Goal: Task Accomplishment & Management: Use online tool/utility

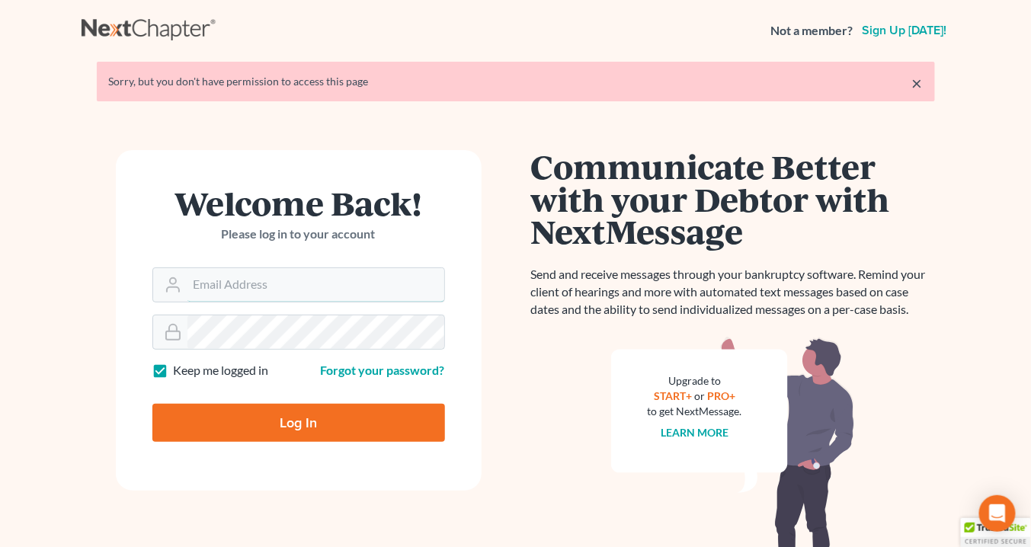
type input "[EMAIL_ADDRESS][DOMAIN_NAME]"
click at [313, 420] on input "Log In" at bounding box center [298, 423] width 293 height 38
type input "Thinking..."
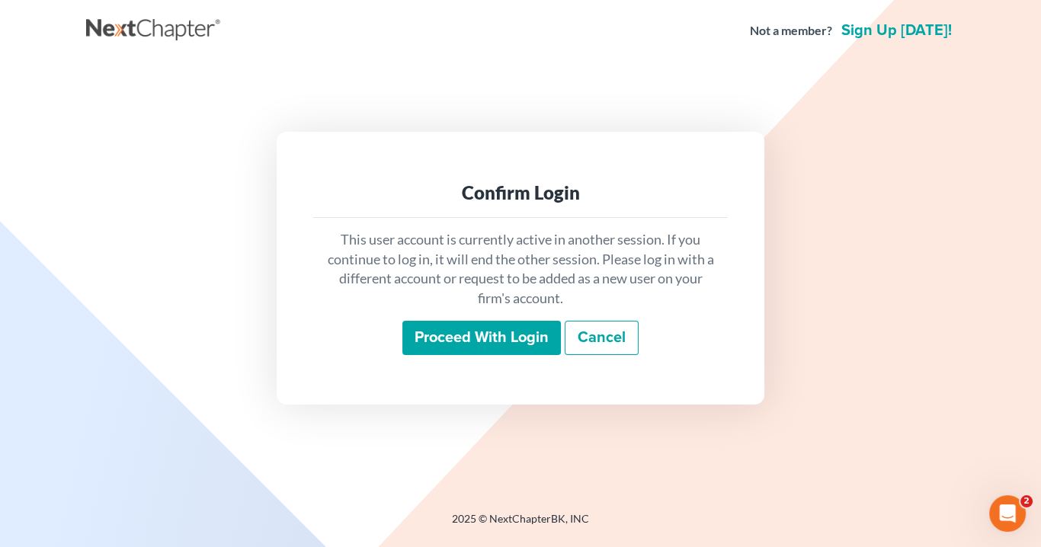
click at [512, 344] on input "Proceed with login" at bounding box center [481, 338] width 159 height 35
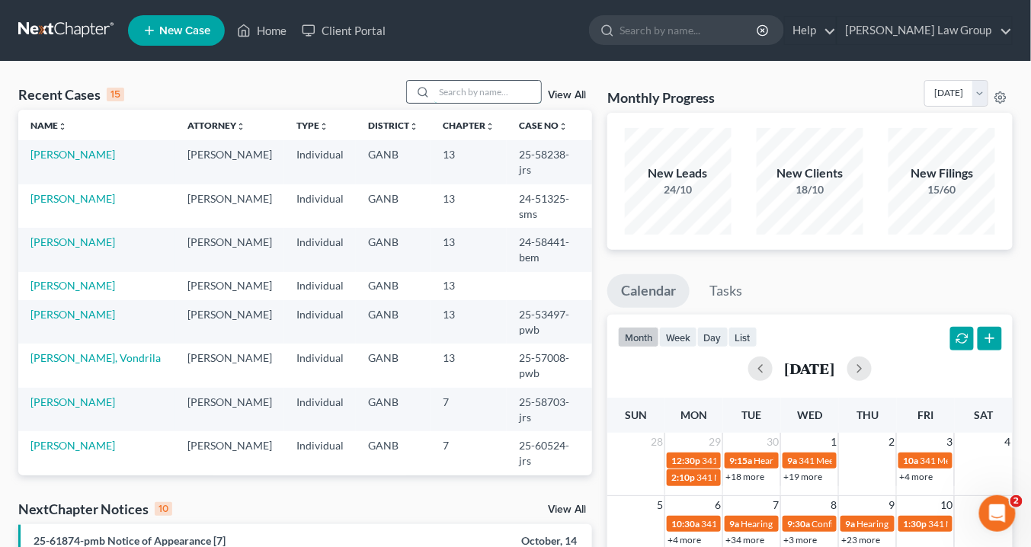
click at [460, 91] on input "search" at bounding box center [488, 92] width 107 height 22
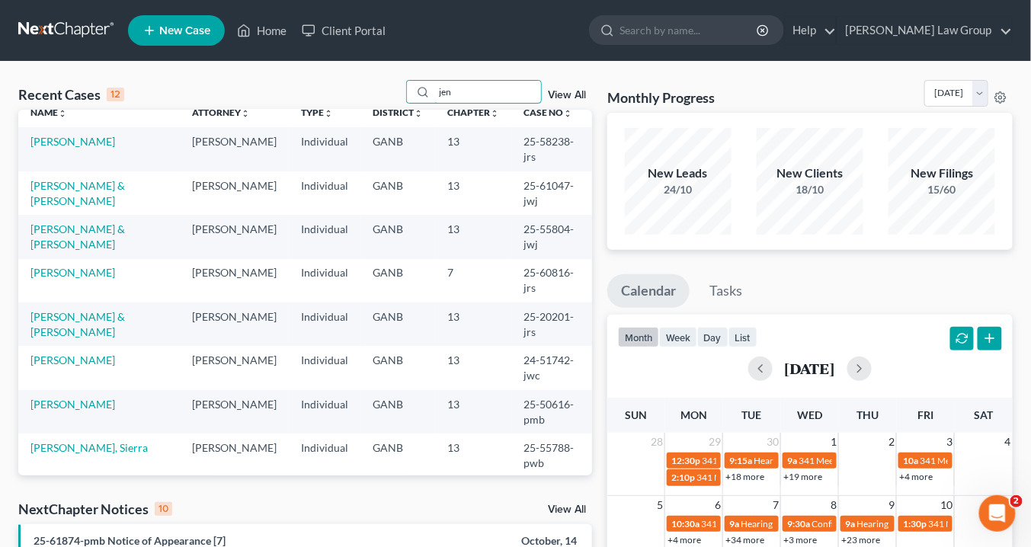
scroll to position [19, 0]
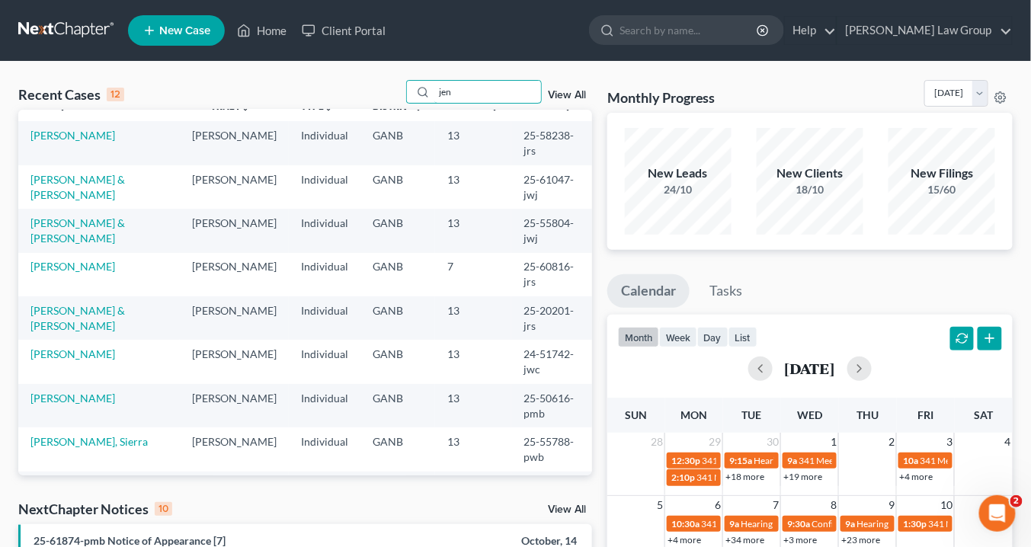
type input "jen"
click at [84, 523] on link "Miller, Jenae" at bounding box center [84, 537] width 109 height 28
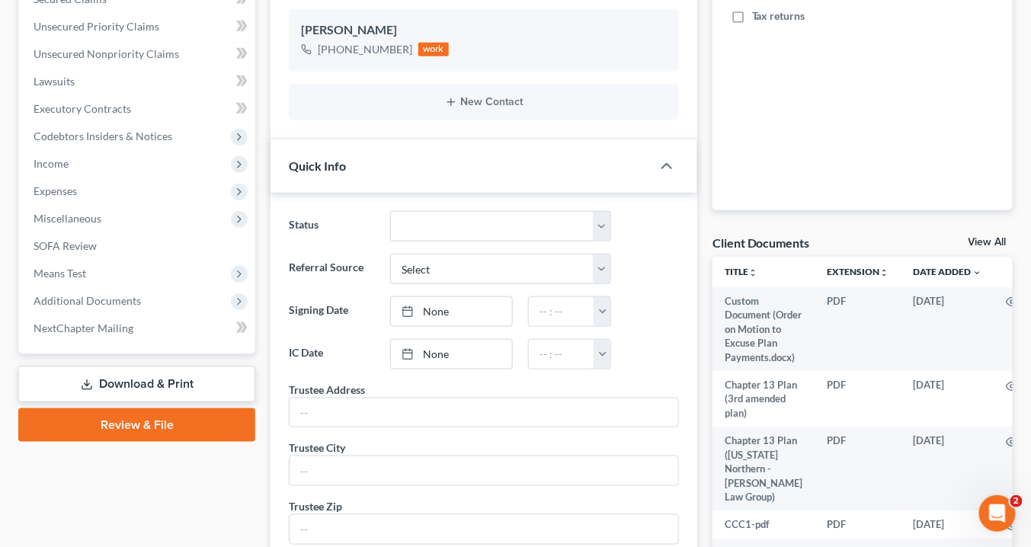
scroll to position [427, 0]
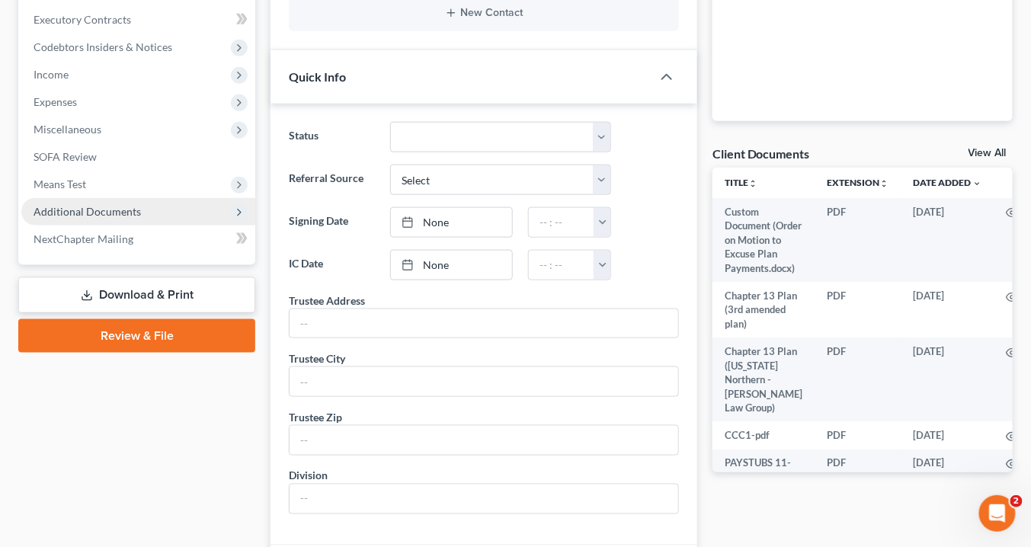
click at [105, 206] on span "Additional Documents" at bounding box center [87, 211] width 107 height 13
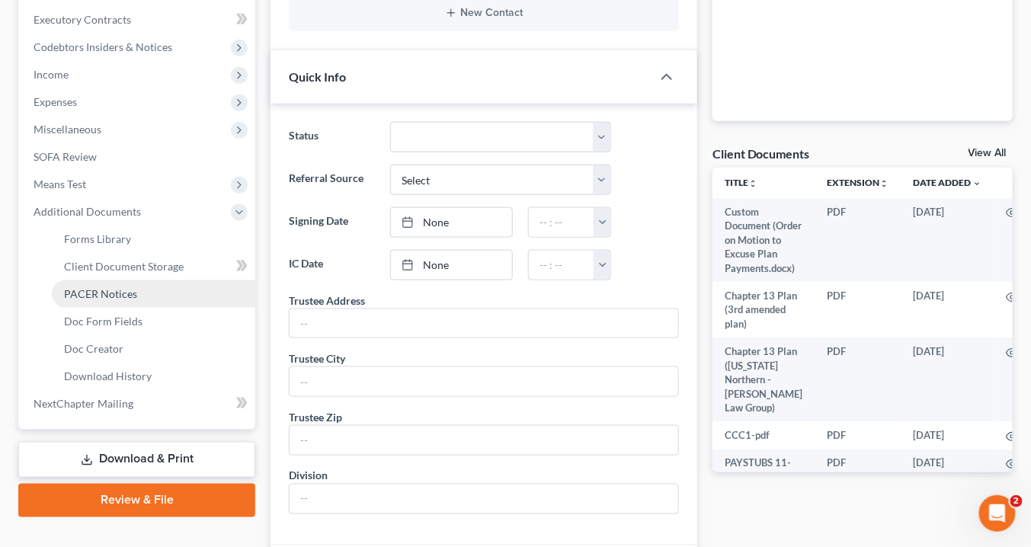
click at [94, 293] on span "PACER Notices" at bounding box center [100, 293] width 73 height 13
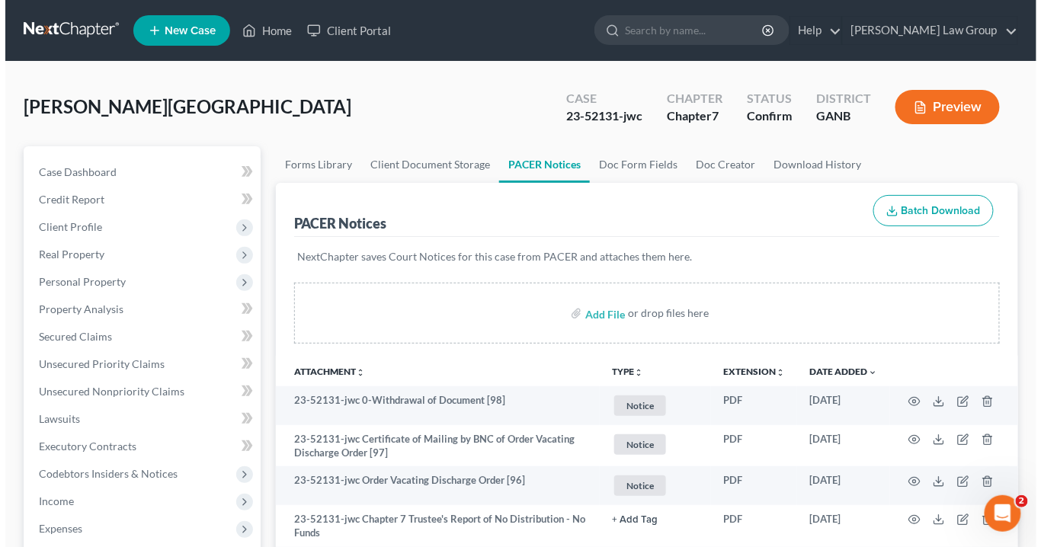
scroll to position [122, 0]
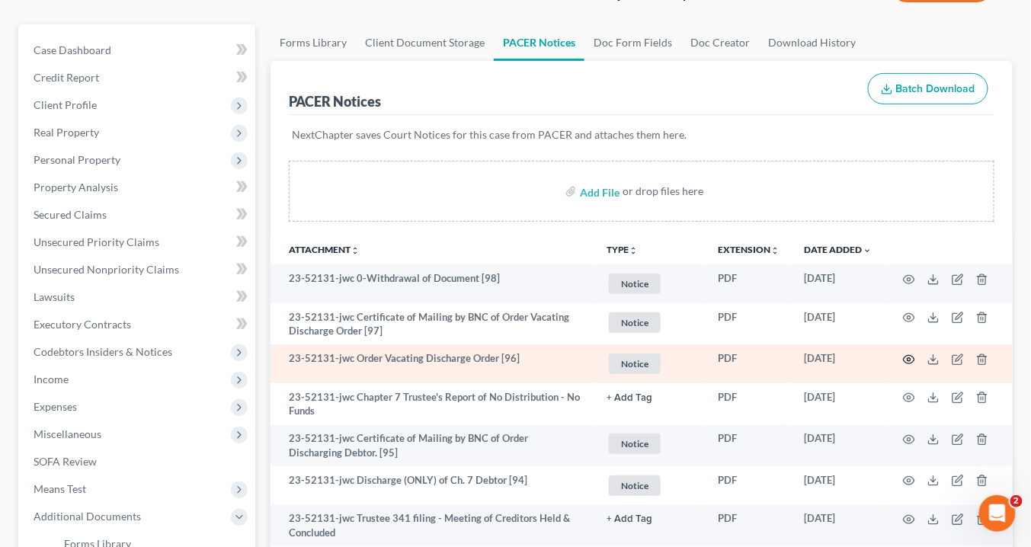
click at [910, 358] on circle "button" at bounding box center [909, 359] width 3 height 3
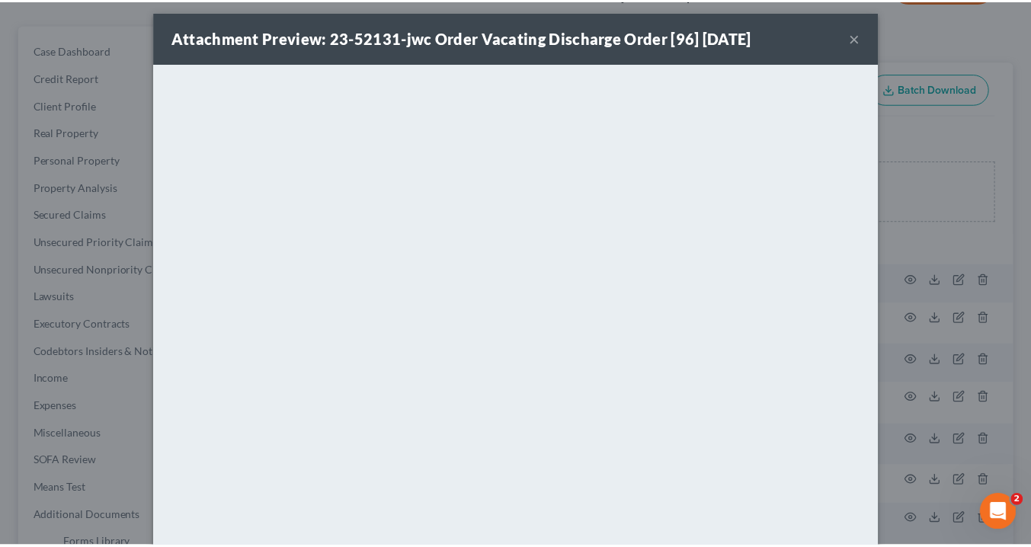
scroll to position [0, 0]
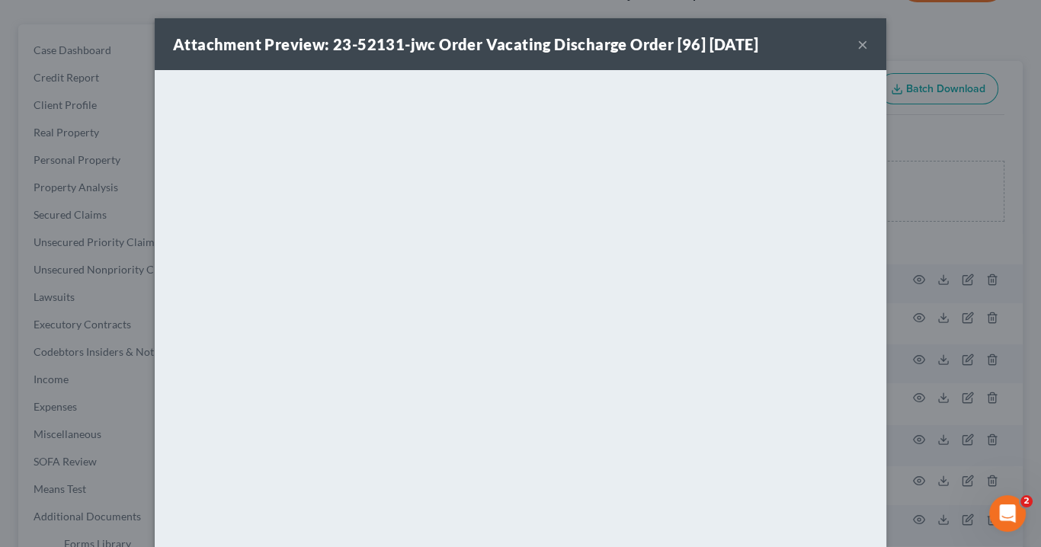
click at [858, 46] on button "×" at bounding box center [863, 44] width 11 height 18
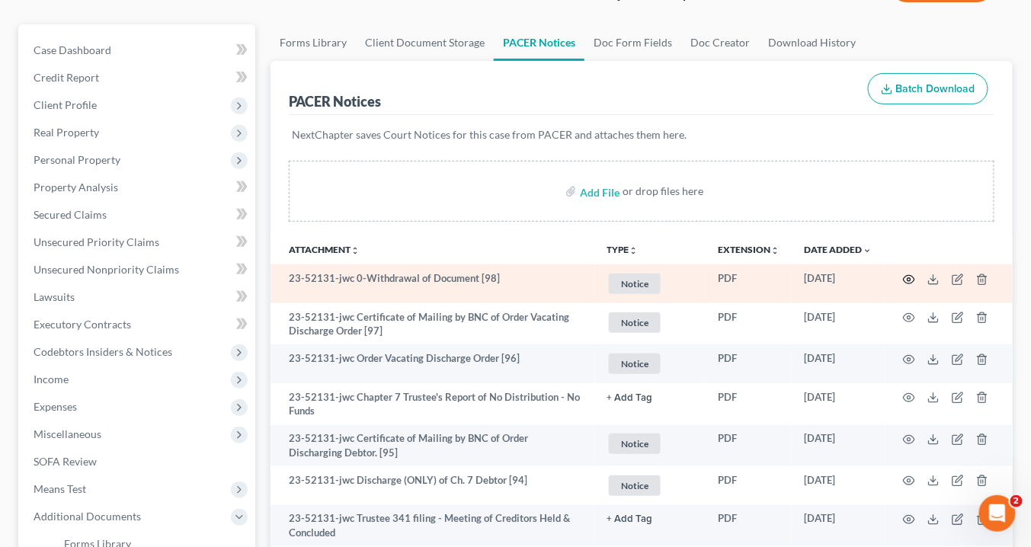
click at [910, 275] on icon "button" at bounding box center [909, 279] width 11 height 8
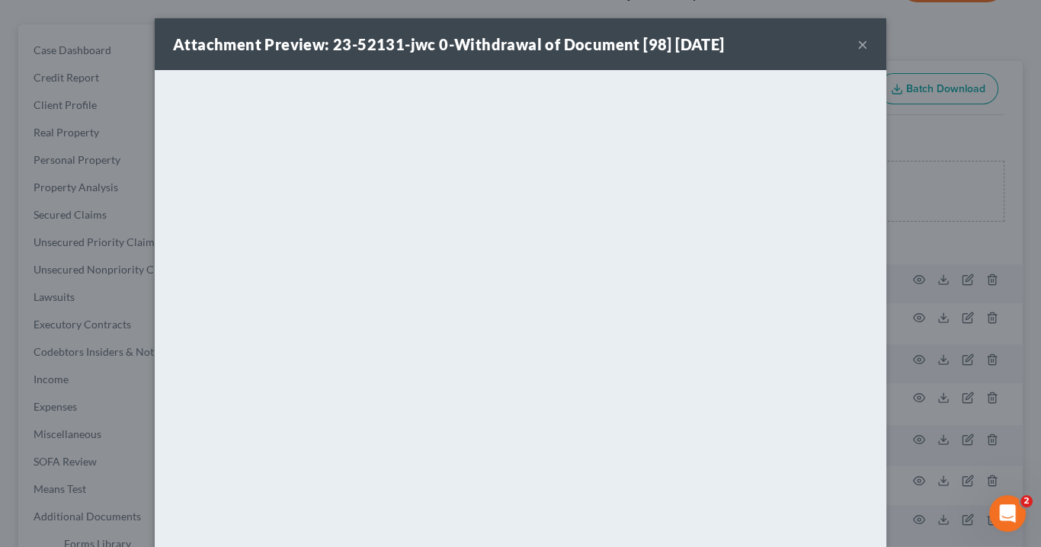
click at [850, 41] on div "Attachment Preview: 23-52131-jwc 0-Withdrawal of Document [98] 08/19/2025 ×" at bounding box center [521, 44] width 732 height 52
click at [859, 46] on button "×" at bounding box center [863, 44] width 11 height 18
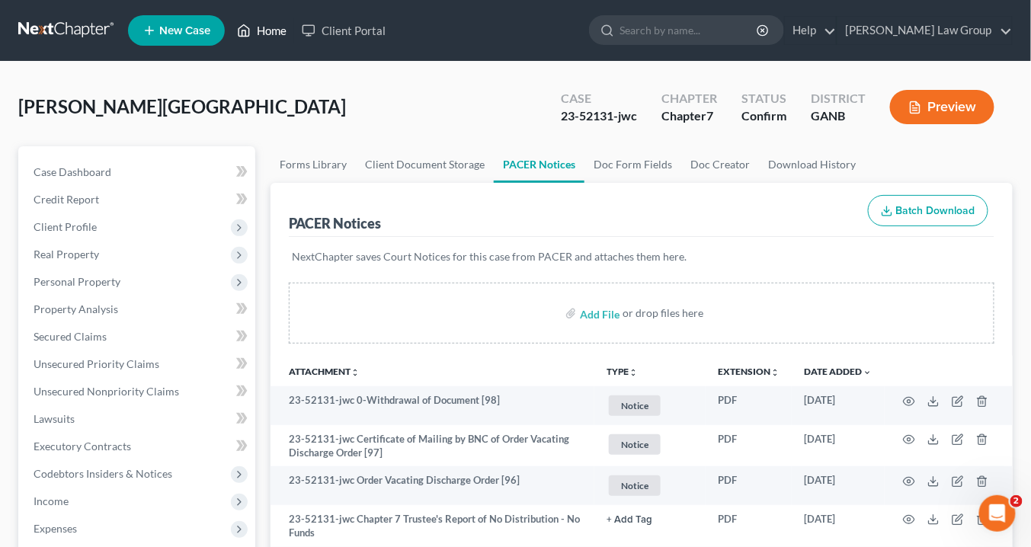
click at [270, 30] on link "Home" at bounding box center [261, 30] width 65 height 27
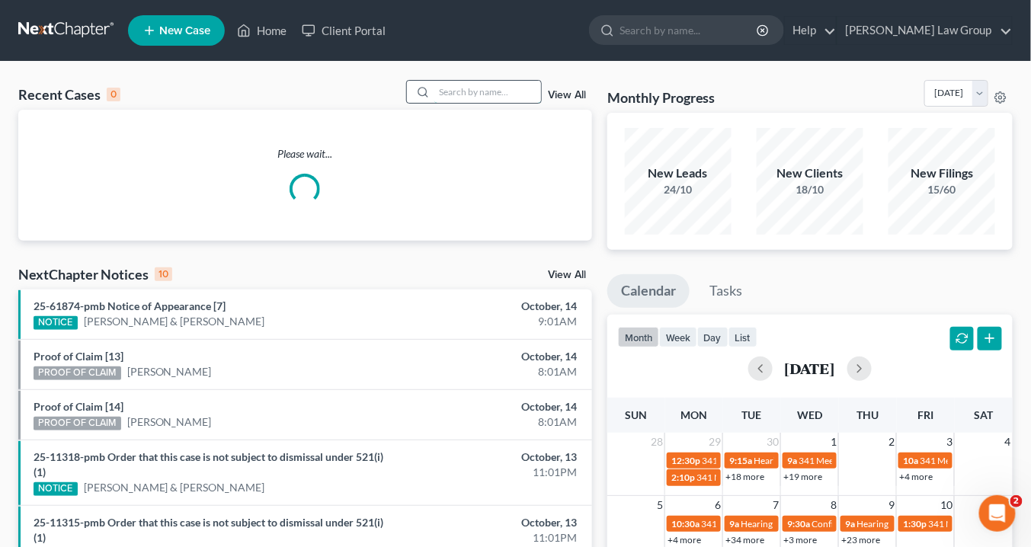
click at [473, 91] on input "search" at bounding box center [488, 92] width 107 height 22
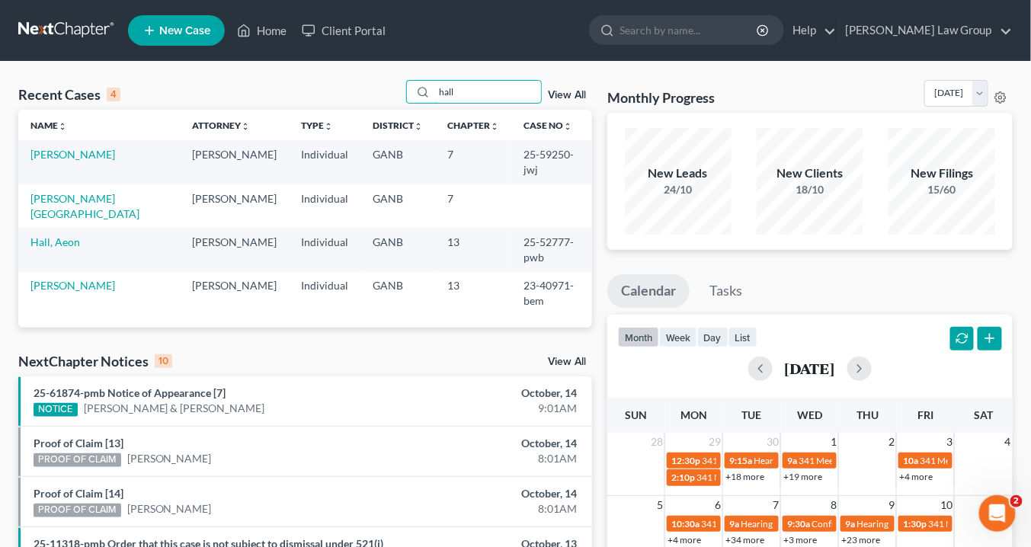
type input "hall"
click at [81, 154] on td "Hall, Jaelin" at bounding box center [99, 161] width 162 height 43
click at [70, 154] on link "Hall, Jaelin" at bounding box center [72, 154] width 85 height 13
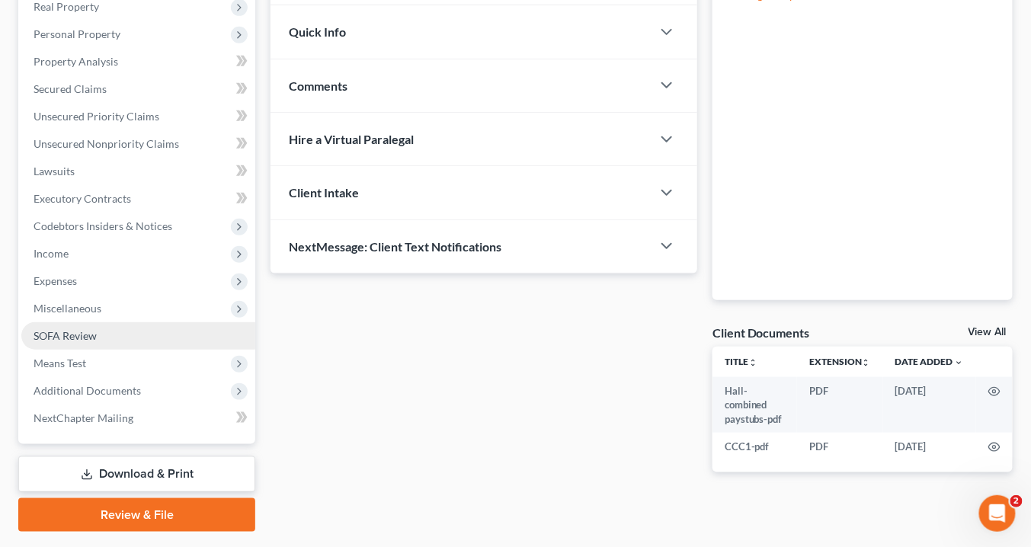
scroll to position [288, 0]
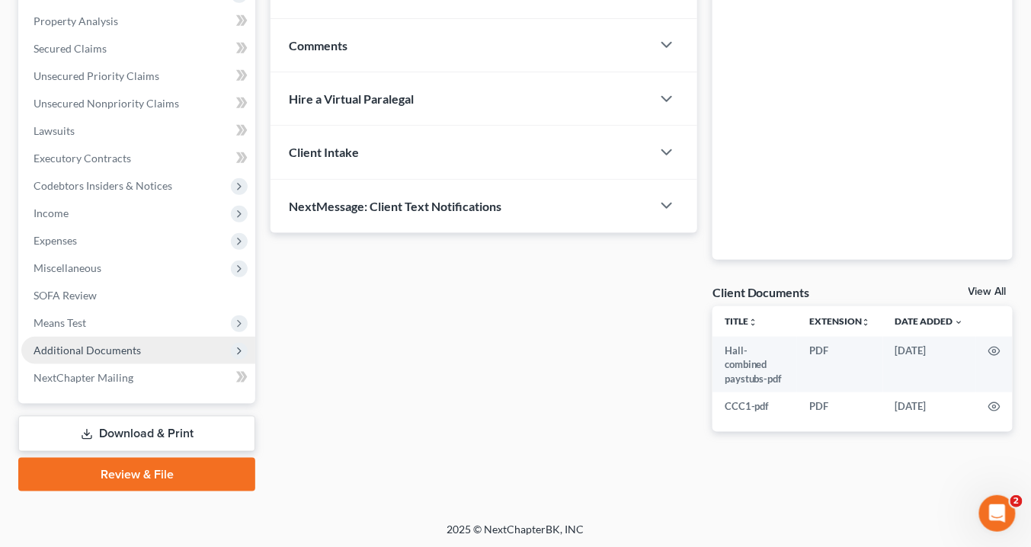
click at [151, 347] on span "Additional Documents" at bounding box center [138, 350] width 234 height 27
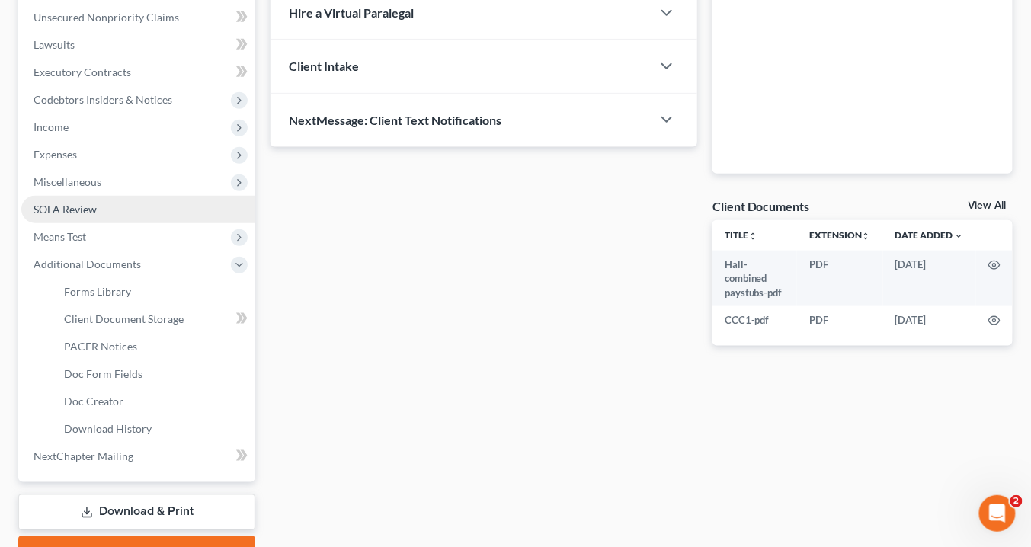
scroll to position [453, 0]
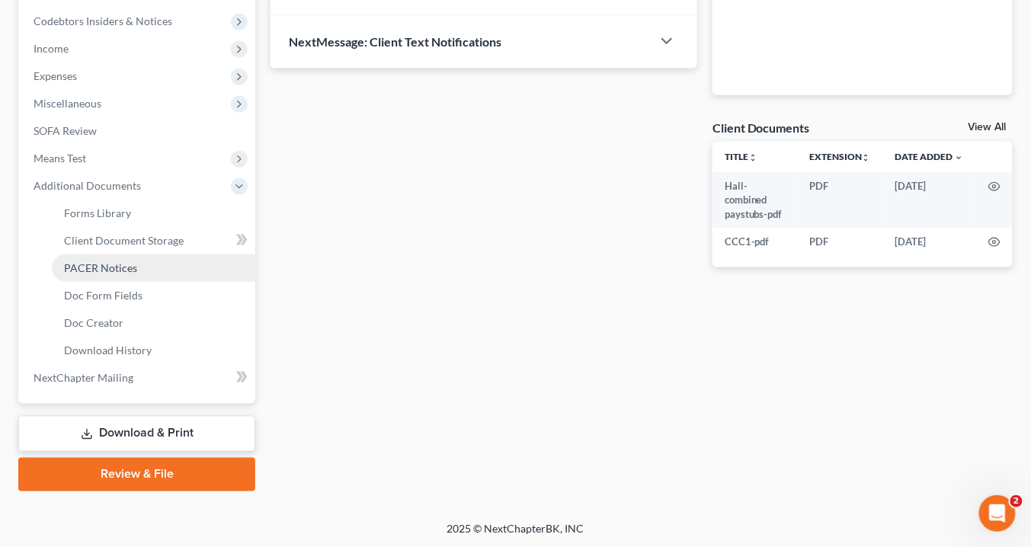
click at [123, 268] on span "PACER Notices" at bounding box center [100, 267] width 73 height 13
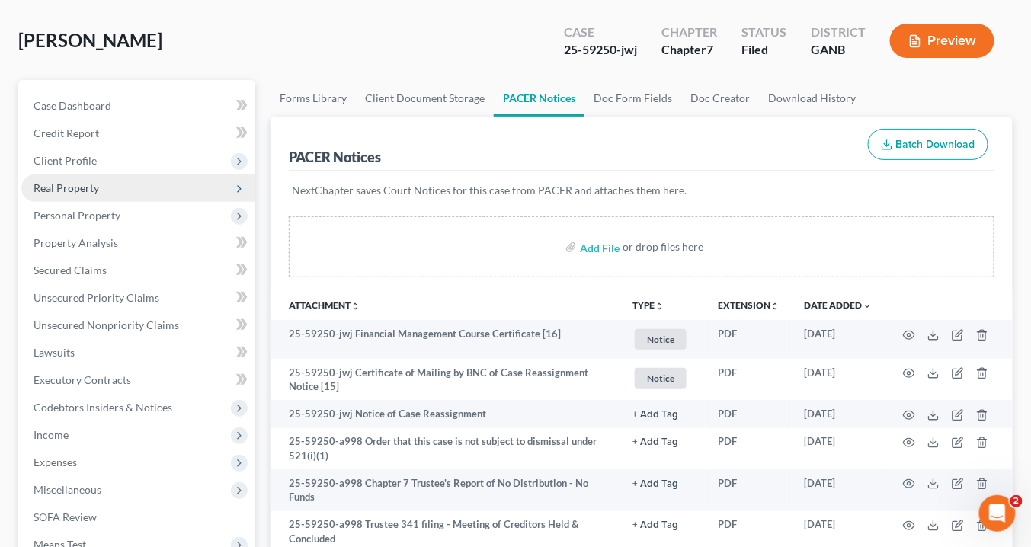
scroll to position [122, 0]
